Goal: Task Accomplishment & Management: Manage account settings

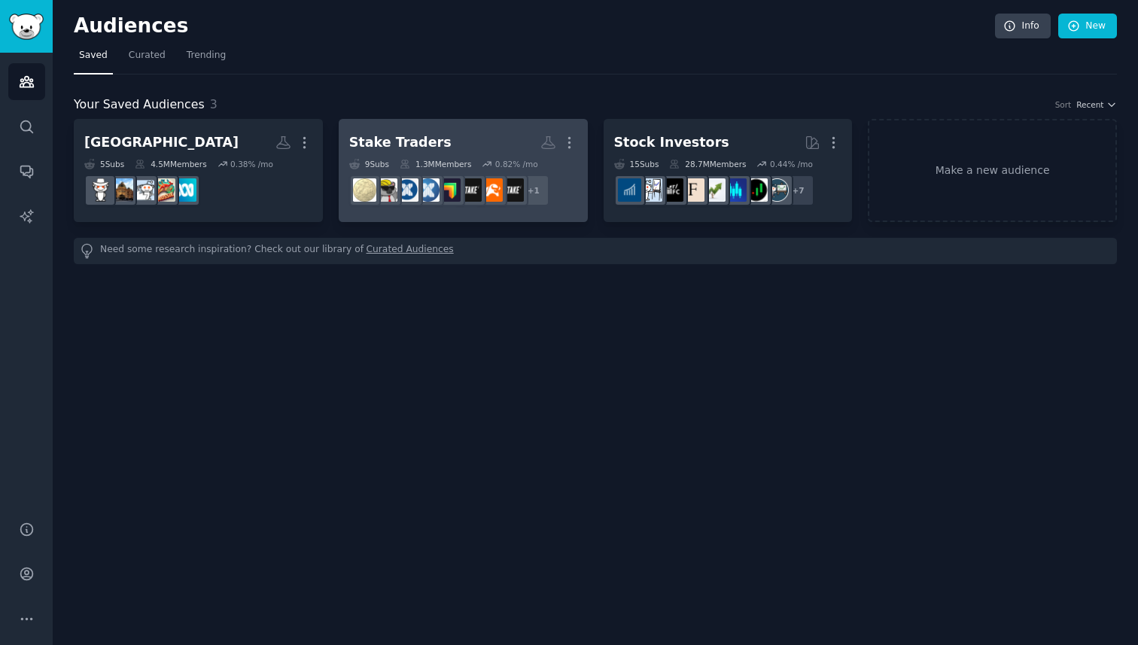
click at [484, 136] on h2 "Stake Traders More" at bounding box center [463, 143] width 228 height 26
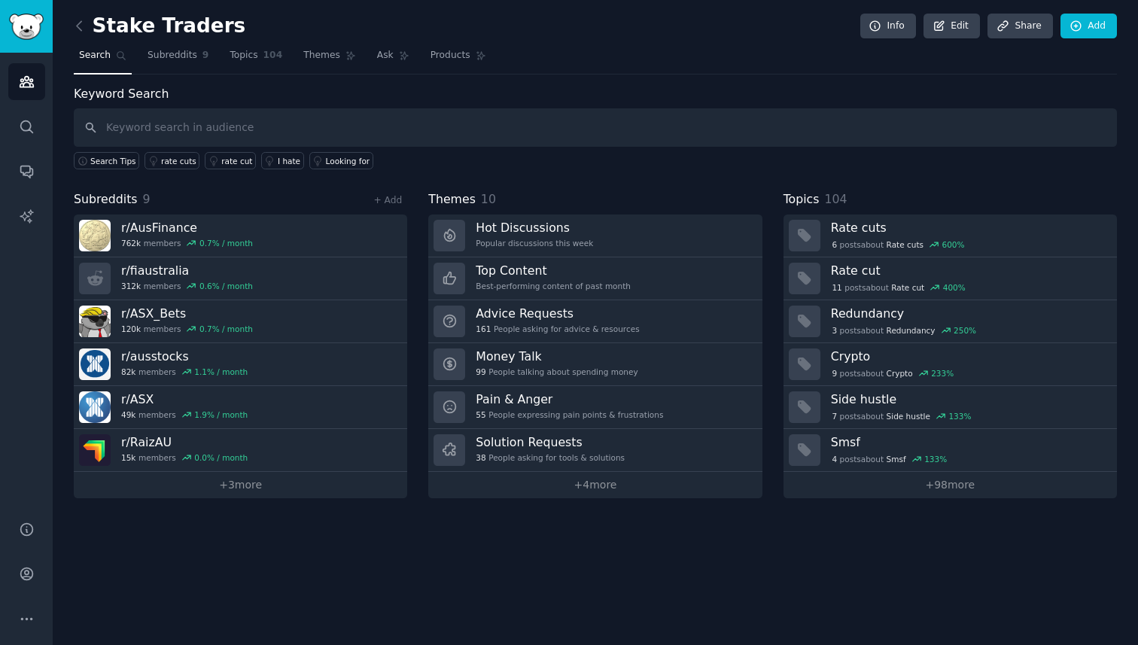
click at [572, 125] on input "text" at bounding box center [596, 127] width 1044 height 38
click at [267, 56] on span "104" at bounding box center [274, 56] width 20 height 14
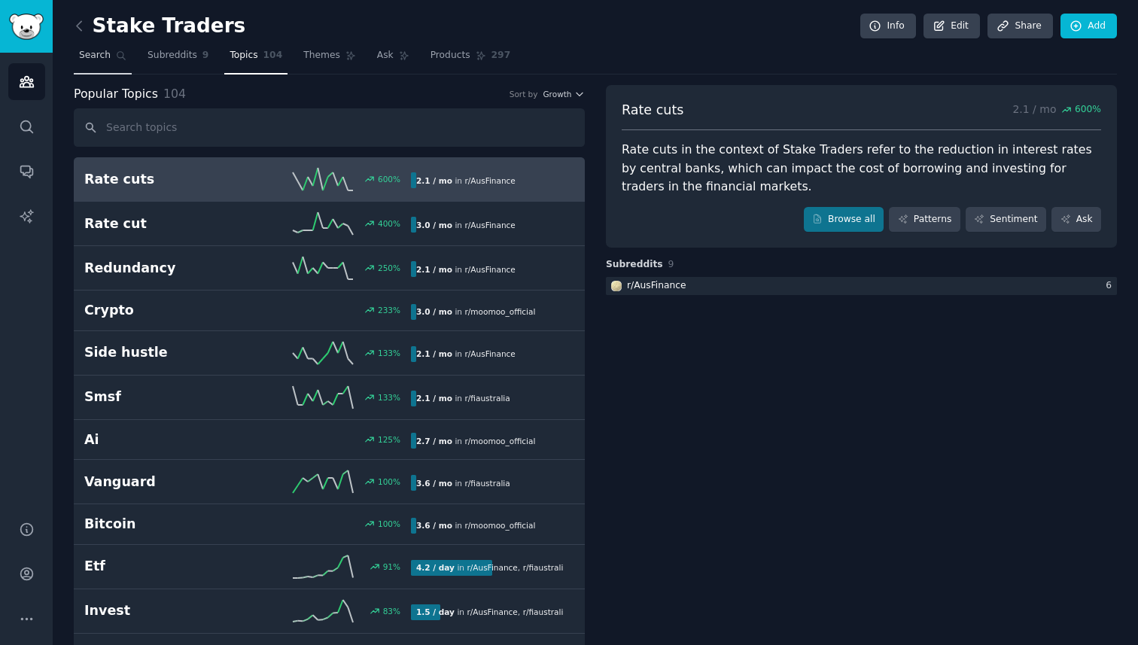
click at [111, 50] on link "Search" at bounding box center [103, 59] width 58 height 31
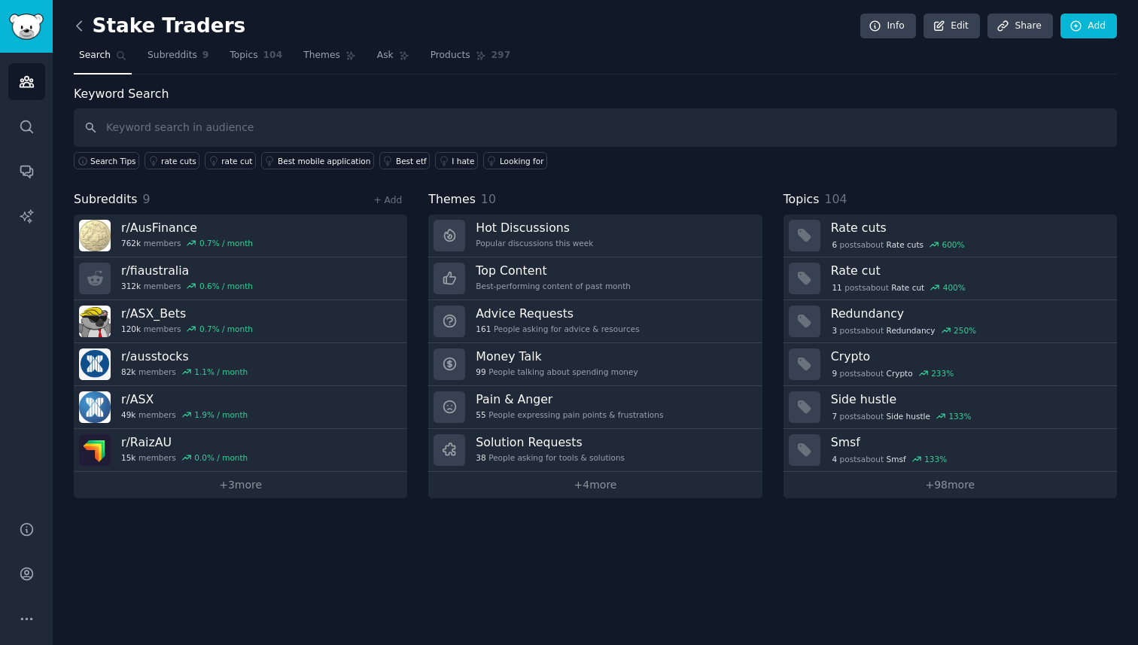
click at [77, 25] on icon at bounding box center [79, 25] width 5 height 9
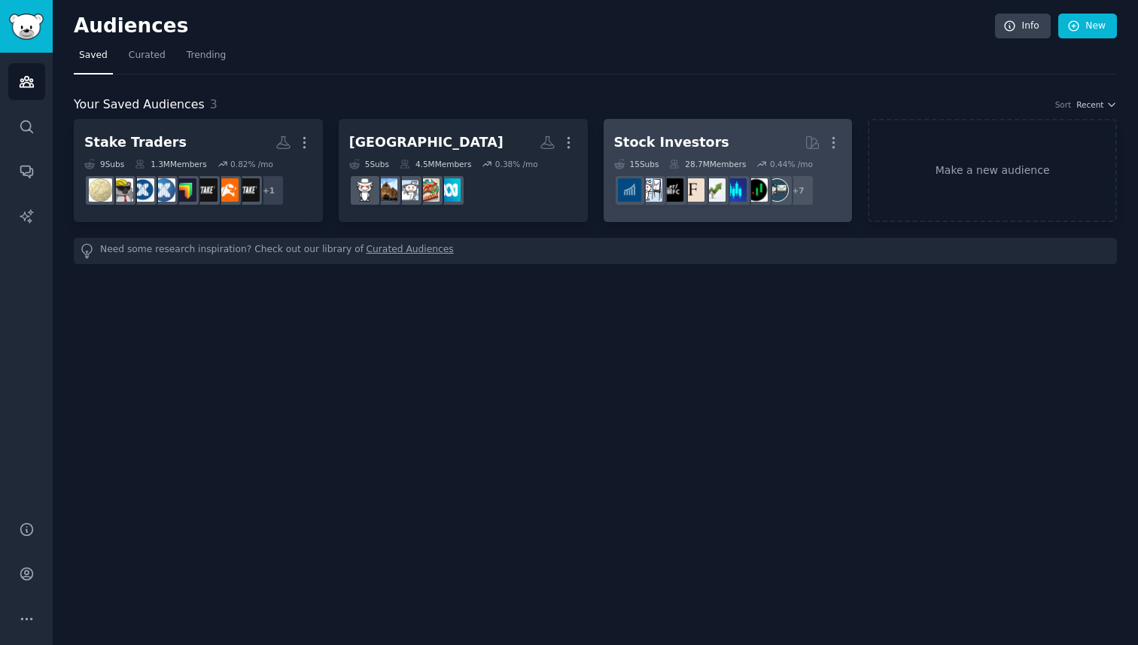
click at [688, 131] on h2 "Stock Investors More" at bounding box center [728, 143] width 228 height 26
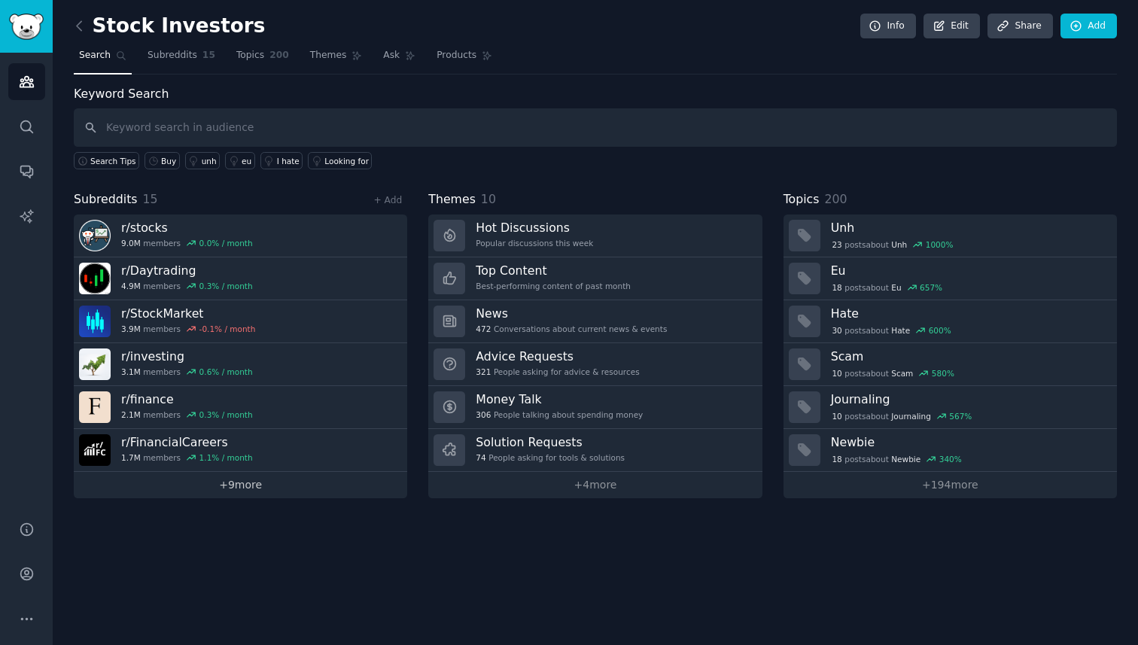
click at [254, 486] on link "+ 9 more" at bounding box center [241, 485] width 334 height 26
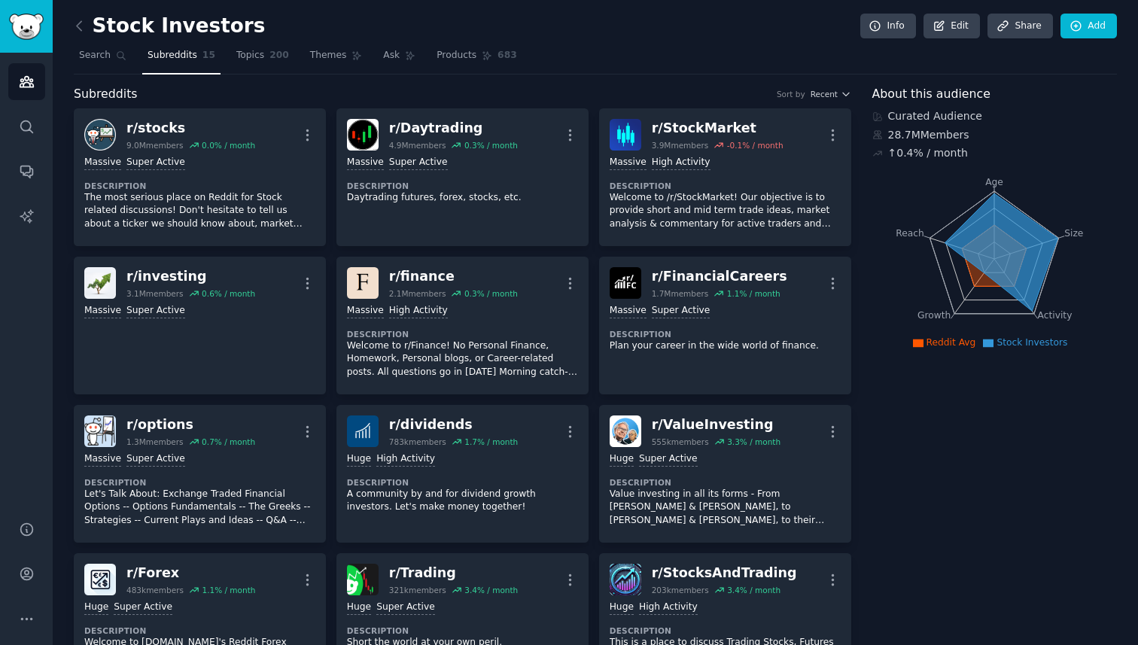
click at [942, 553] on div "About this audience Curated Audience 28.7M Members ↑ 0.4 % / month Age Size Act…" at bounding box center [995, 462] width 245 height 755
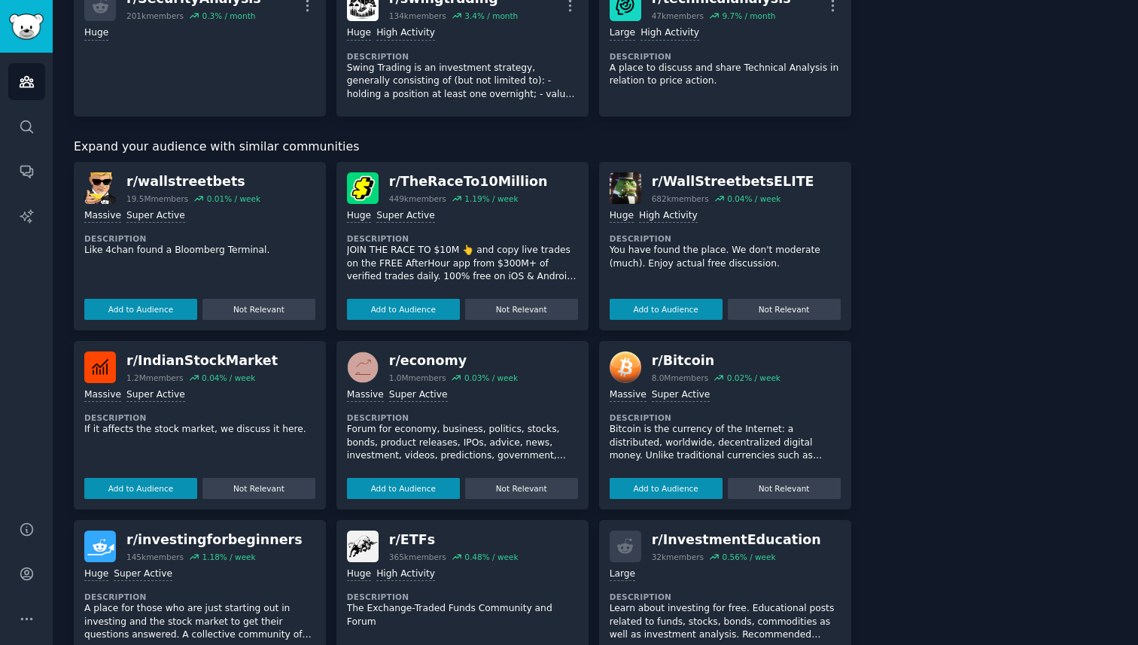
scroll to position [753, 0]
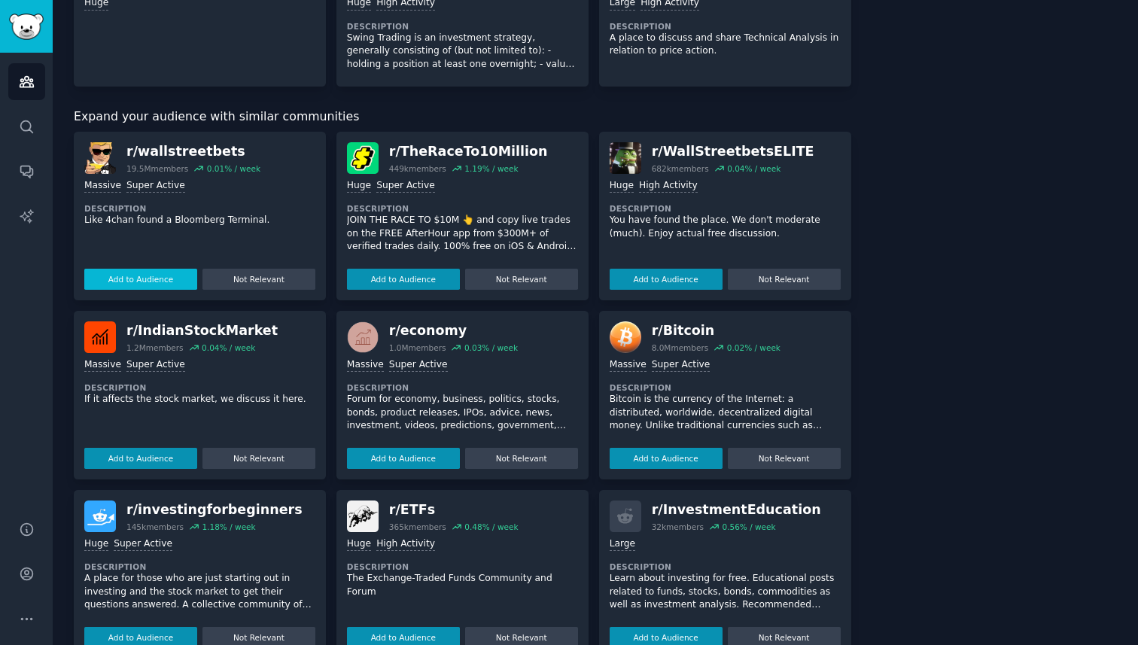
click at [141, 280] on button "Add to Audience" at bounding box center [140, 279] width 113 height 21
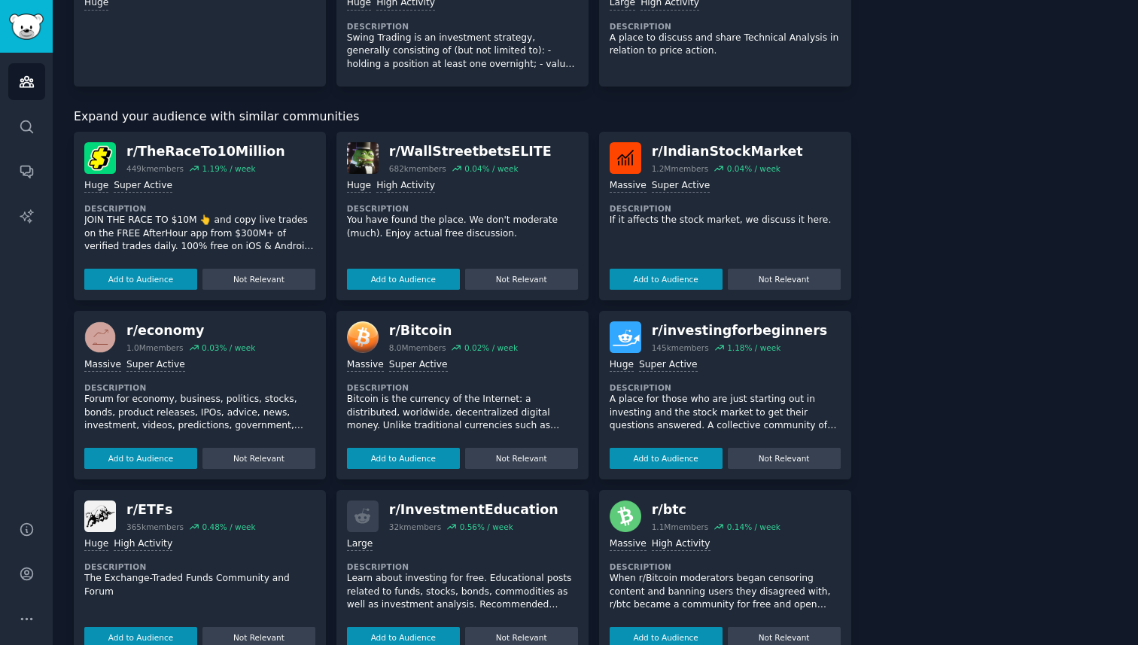
scroll to position [215, 0]
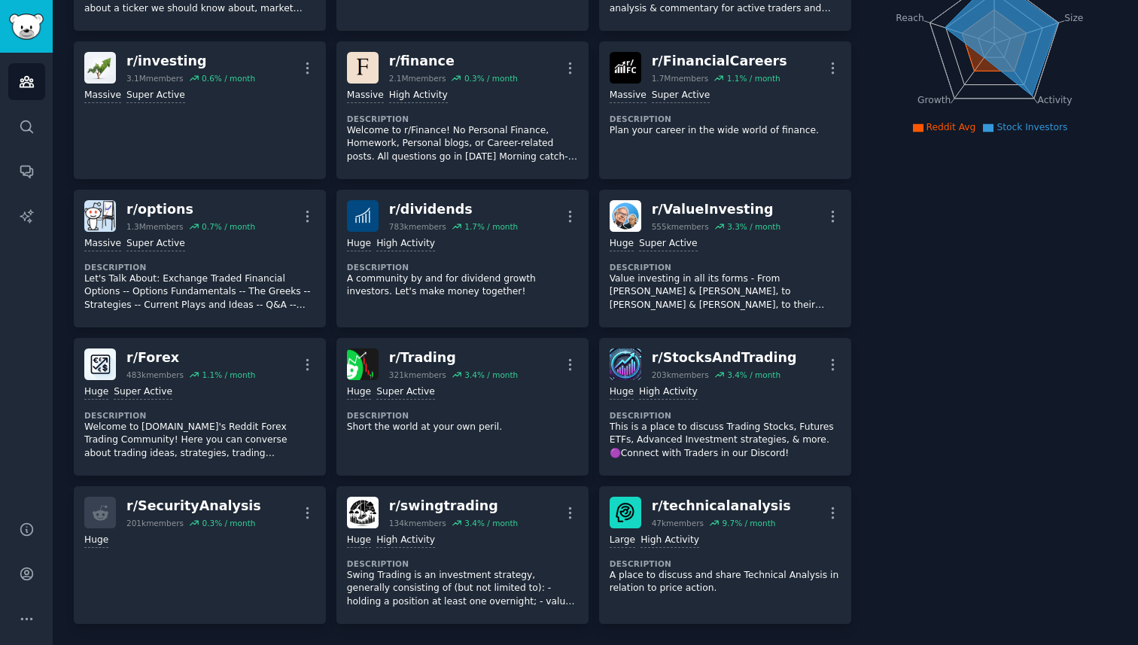
click at [946, 452] on div "About this audience Curated Audience 28.7M Members ↑ 0.4 % / month Age Size Act…" at bounding box center [995, 247] width 245 height 755
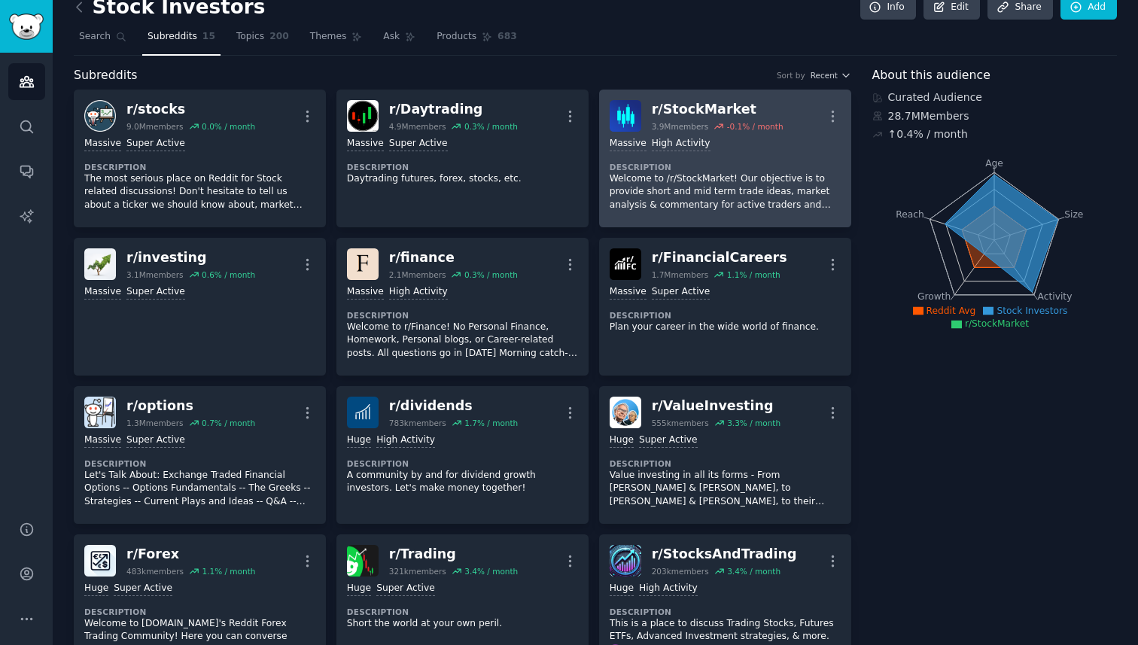
scroll to position [0, 0]
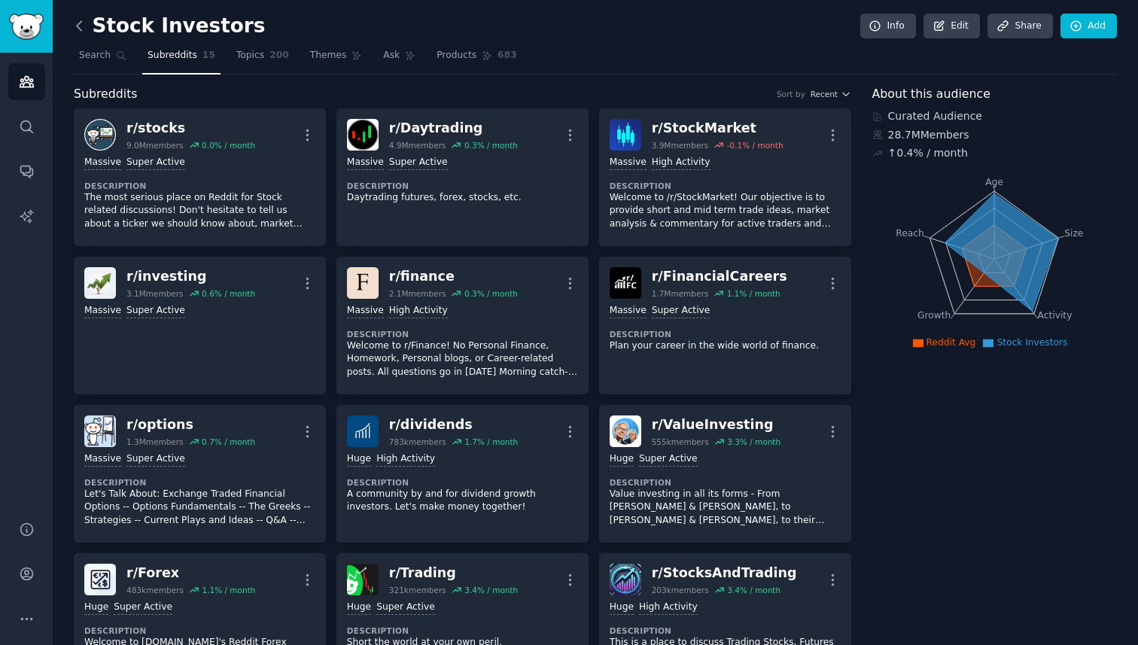
click at [84, 29] on icon at bounding box center [80, 26] width 16 height 16
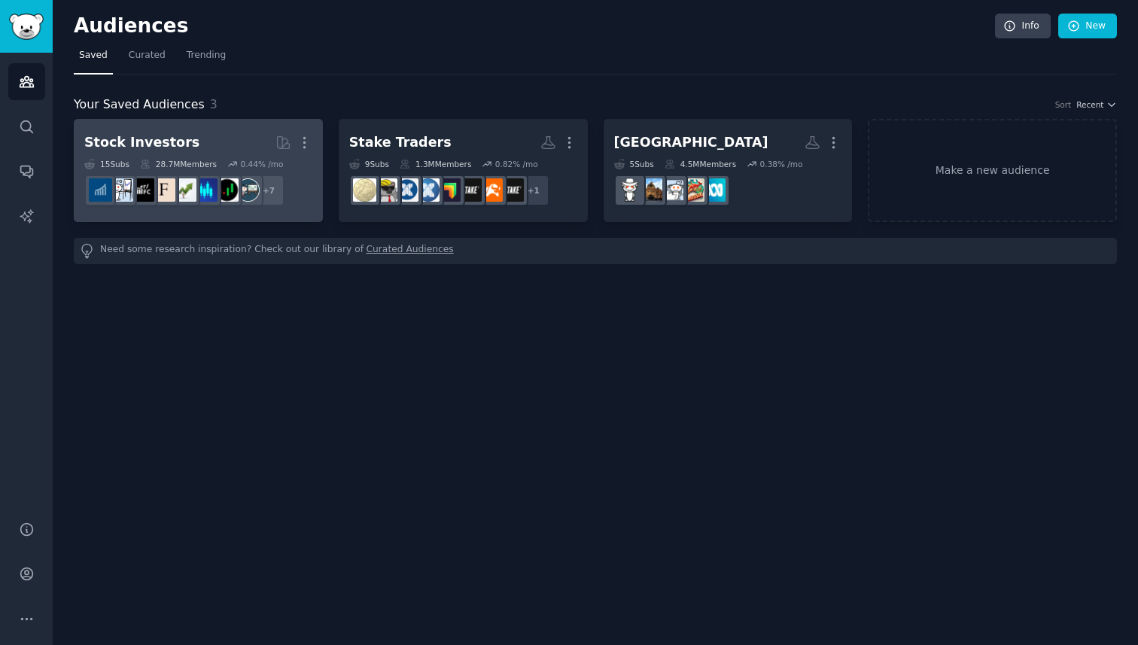
click at [221, 140] on h2 "Stock Investors Curated by GummySearch More" at bounding box center [198, 143] width 228 height 26
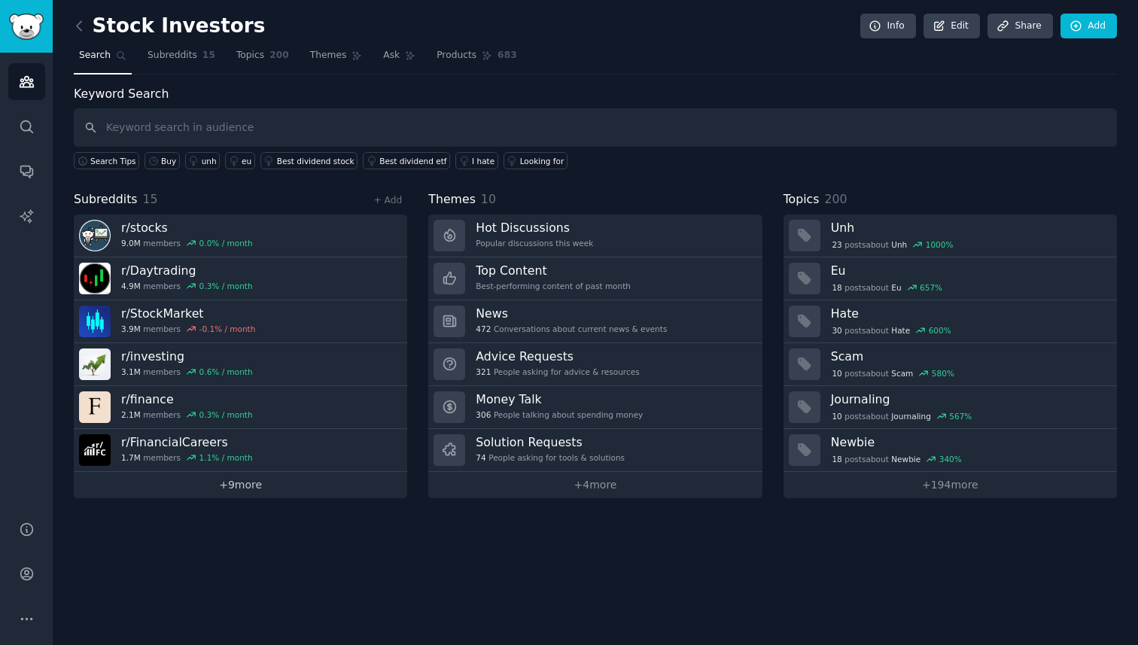
click at [255, 484] on link "+ 9 more" at bounding box center [241, 485] width 334 height 26
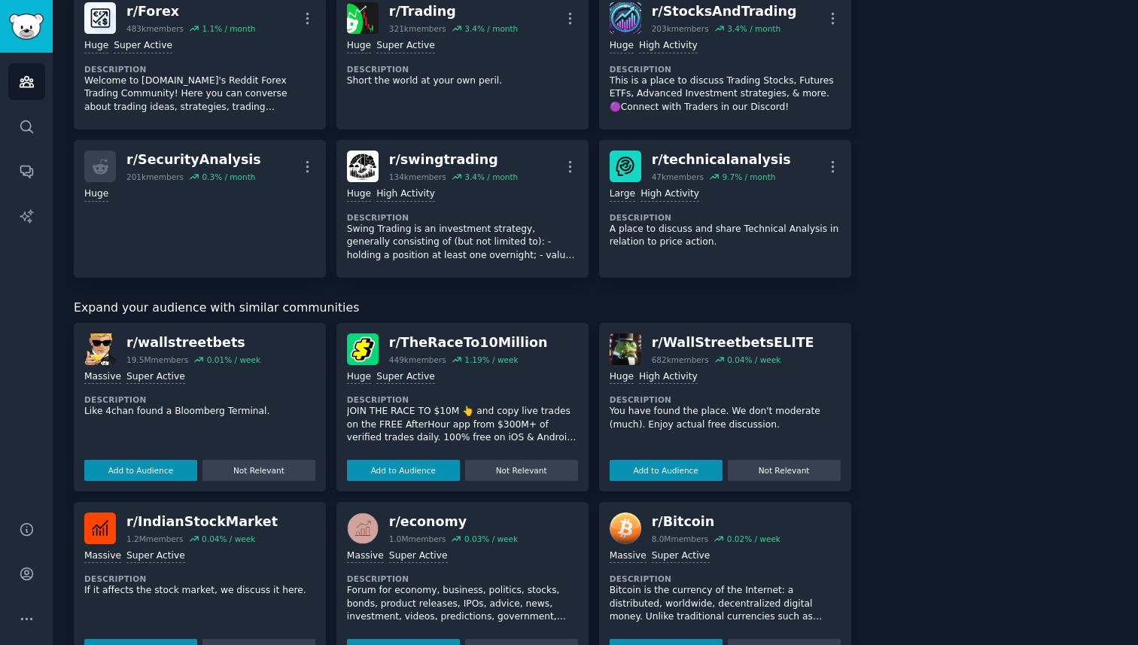
scroll to position [602, 0]
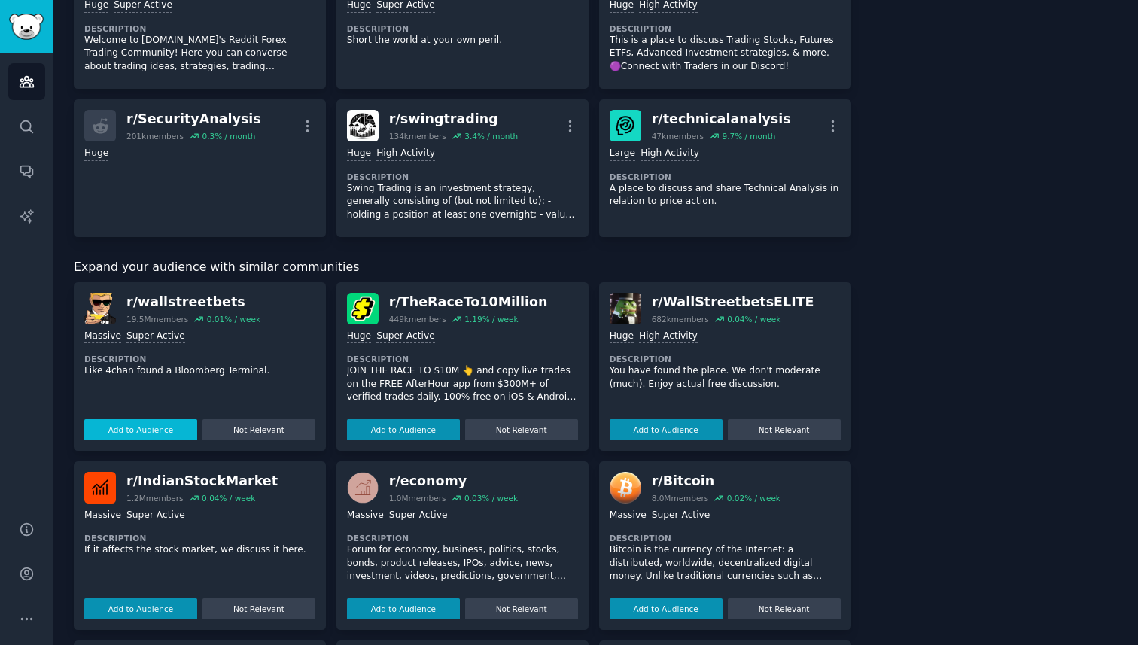
click at [130, 431] on button "Add to Audience" at bounding box center [140, 429] width 113 height 21
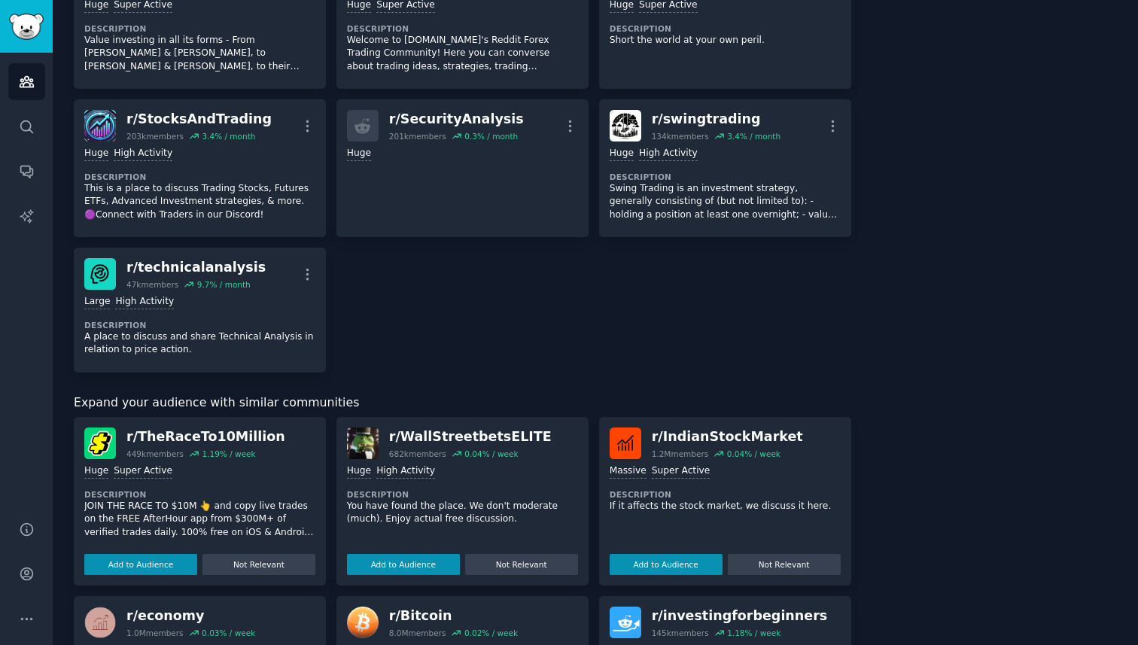
click at [890, 420] on div "About this audience Curated Audience 48.2M Members ↑ 0.4 % / month Age Size Act…" at bounding box center [995, 303] width 245 height 1641
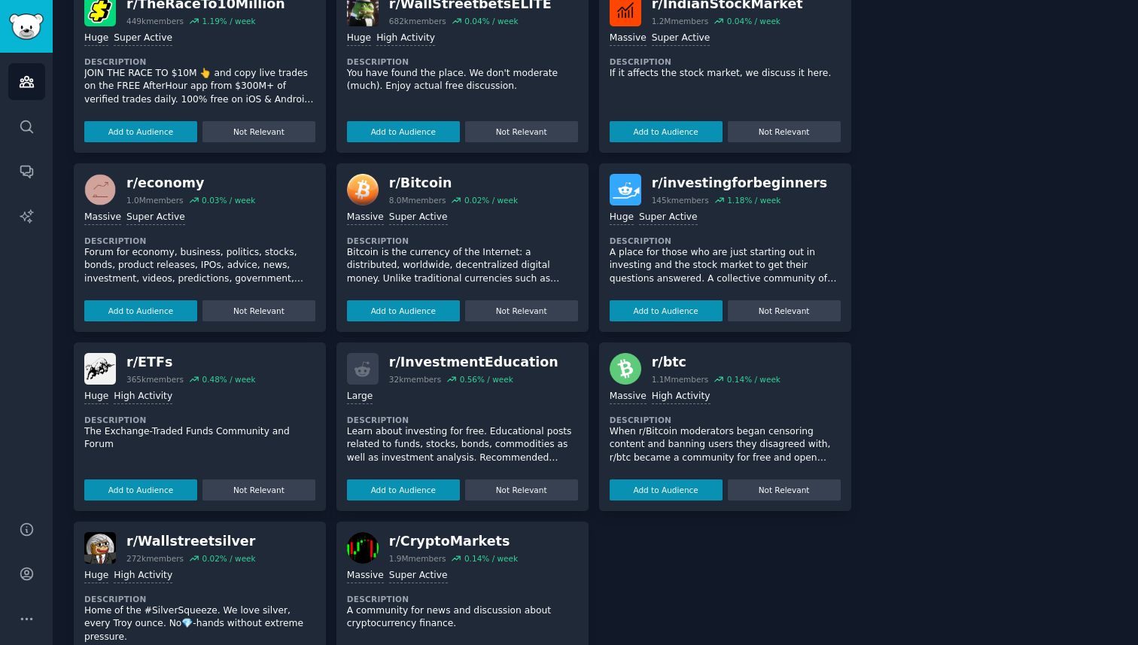
scroll to position [1054, 0]
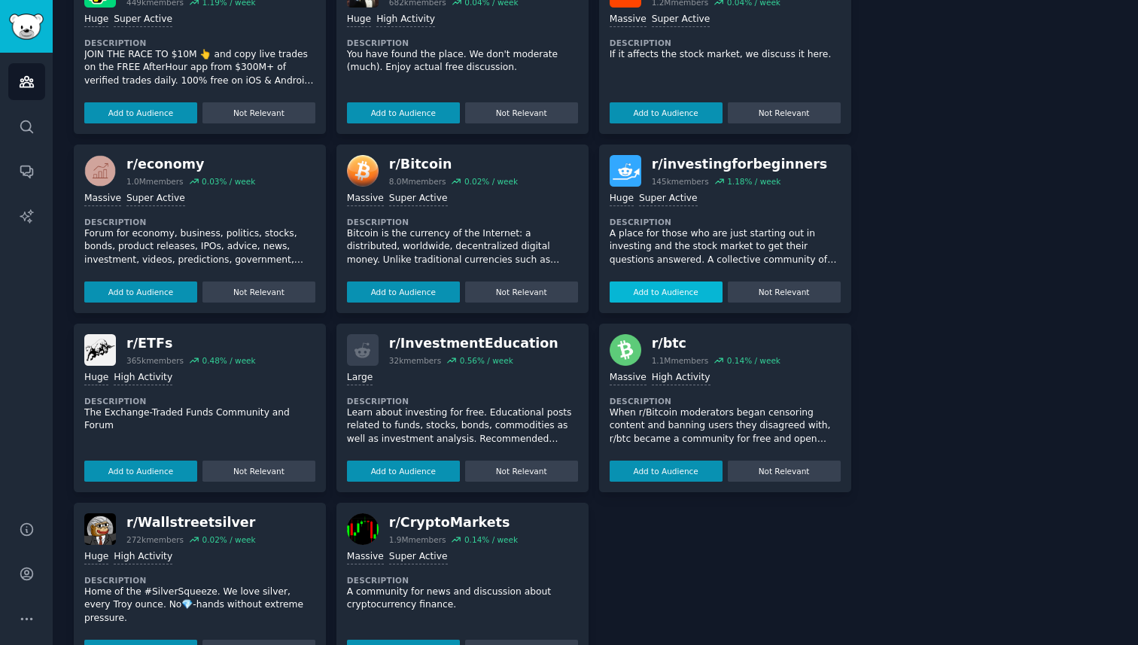
click at [680, 297] on button "Add to Audience" at bounding box center [666, 292] width 113 height 21
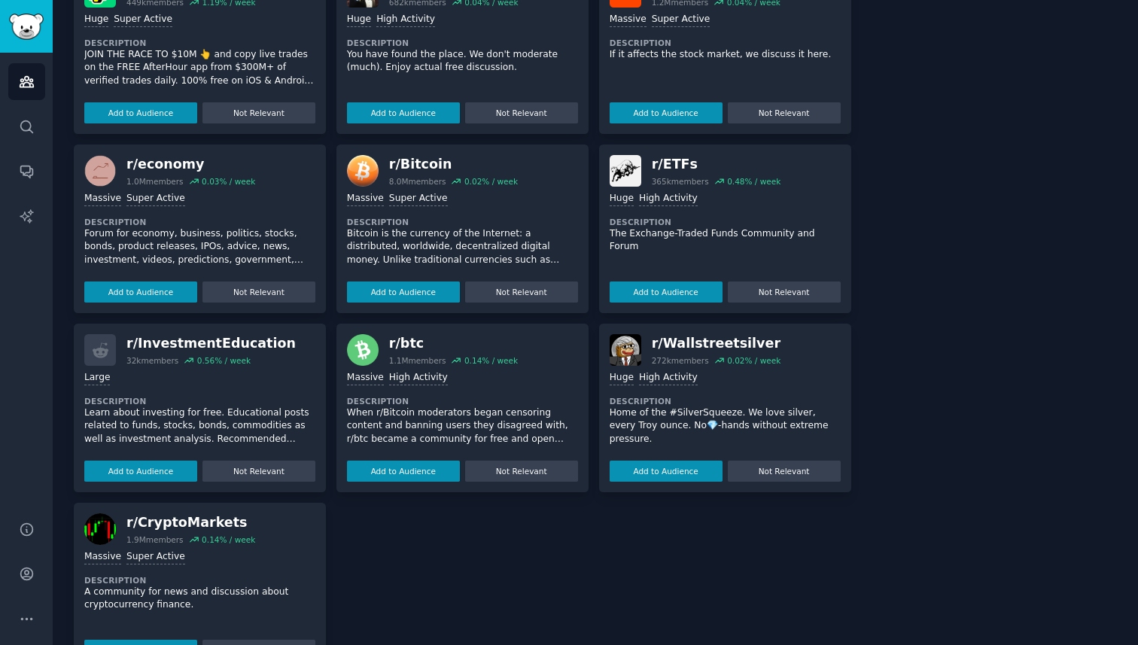
scroll to position [350, 0]
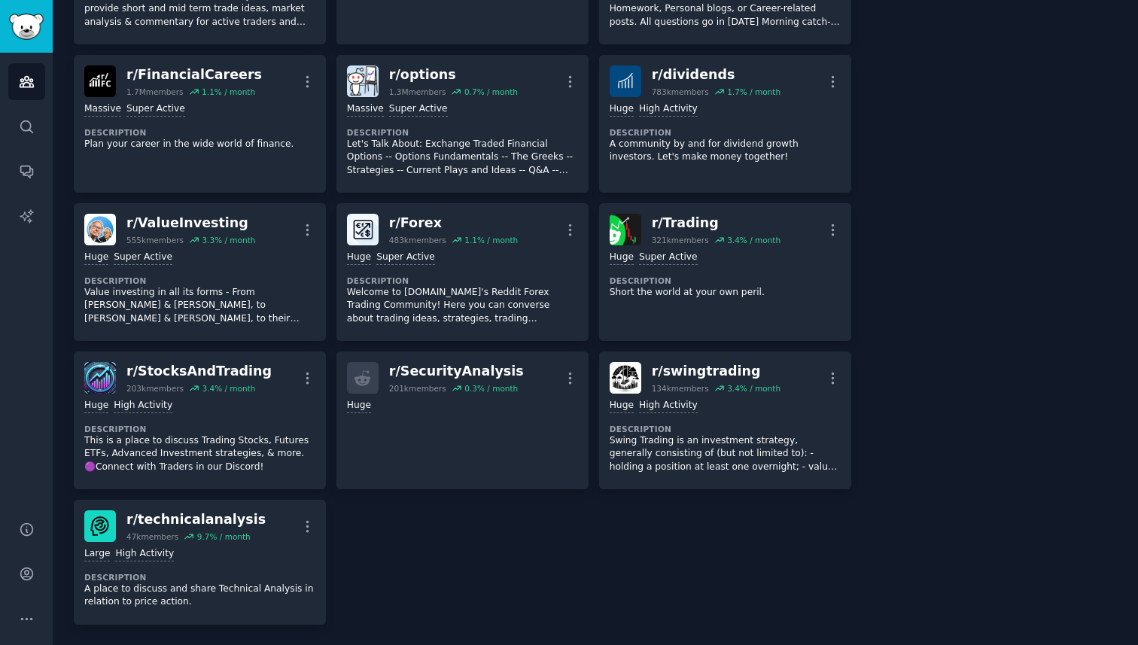
click at [901, 378] on div "About this audience Curated Audience 48.2M Members ↑ 0.4 % / month Age Size Act…" at bounding box center [995, 180] width 245 height 890
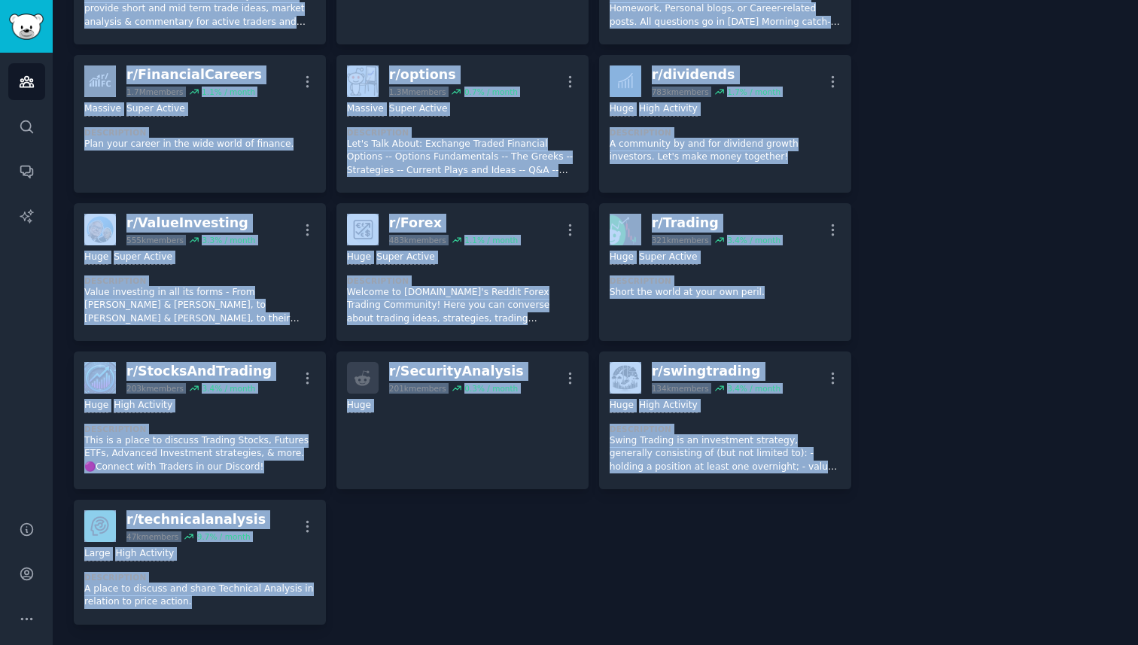
scroll to position [0, 0]
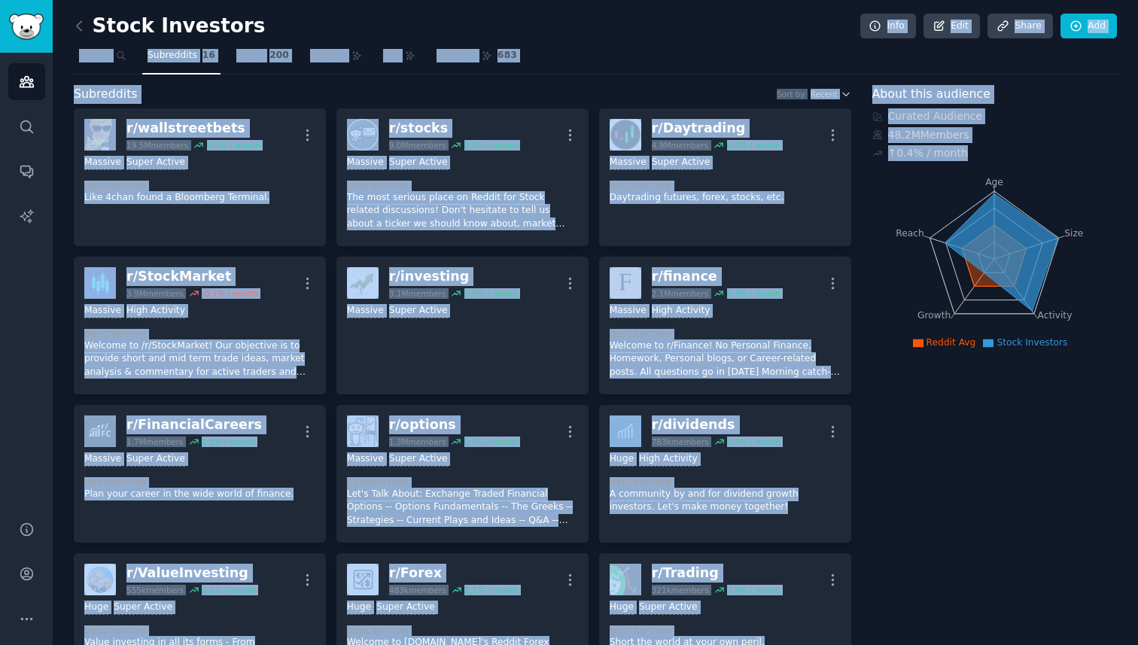
drag, startPoint x: 892, startPoint y: 358, endPoint x: 757, endPoint y: -94, distance: 472.1
click at [757, 0] on html "Audiences Search Conversations AI Reports Help Account More Stock Investors Inf…" at bounding box center [569, 322] width 1138 height 645
click at [618, 36] on div "Stock Investors Info Edit Share Add" at bounding box center [596, 29] width 1044 height 31
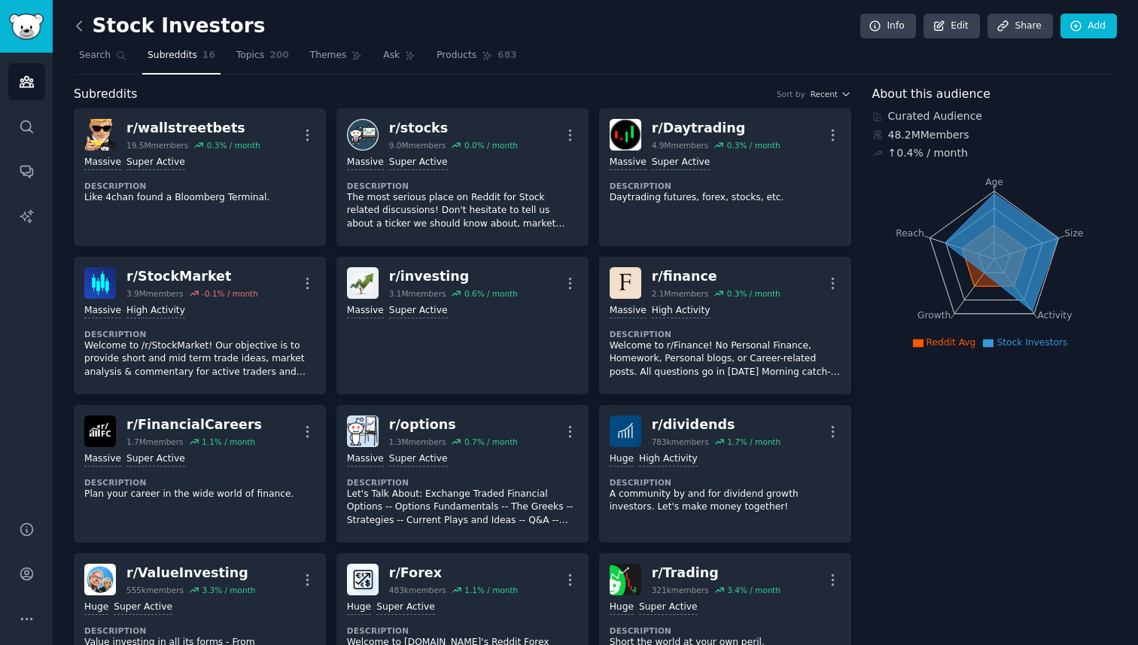
click at [82, 29] on icon at bounding box center [80, 26] width 16 height 16
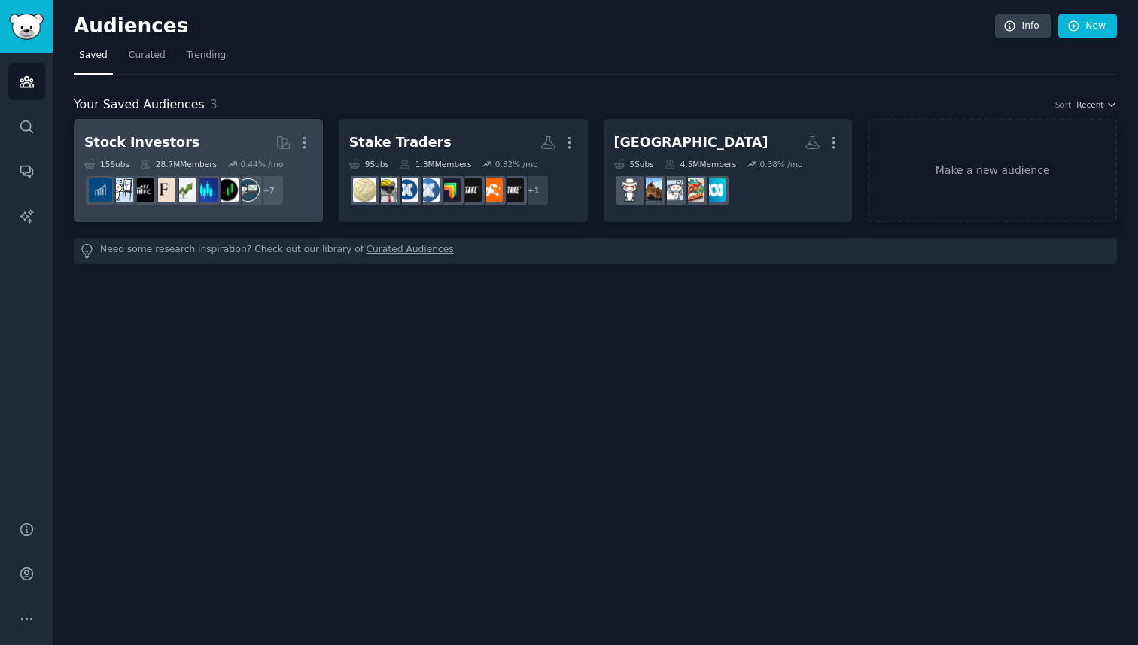
click at [187, 139] on h2 "Stock Investors More" at bounding box center [198, 143] width 228 height 26
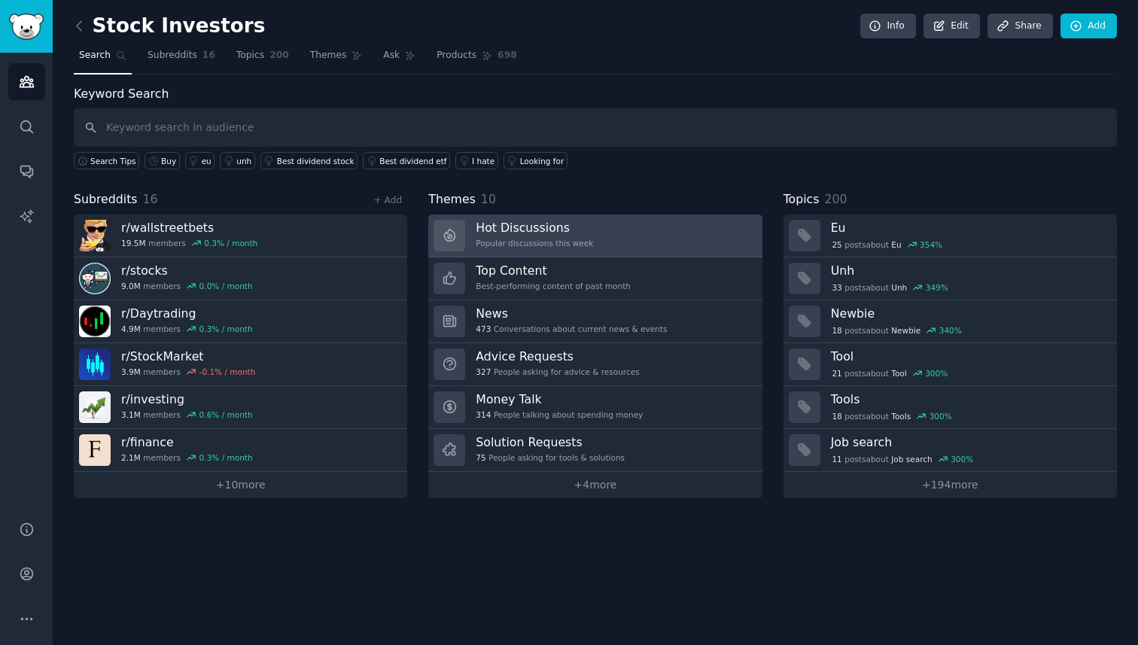
click at [596, 236] on link "Hot Discussions Popular discussions this week" at bounding box center [595, 236] width 334 height 43
